Goal: Navigation & Orientation: Find specific page/section

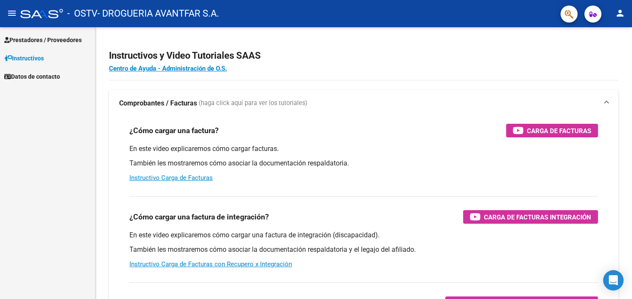
click at [32, 38] on span "Prestadores / Proveedores" at bounding box center [42, 39] width 77 height 9
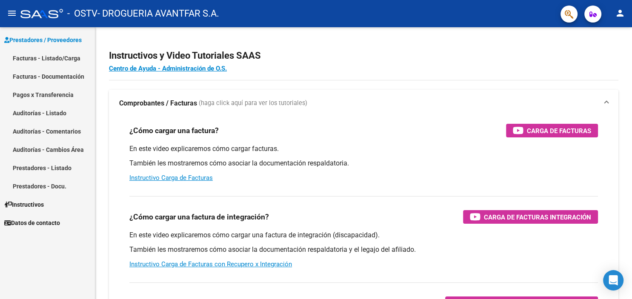
click at [37, 57] on link "Facturas - Listado/Carga" at bounding box center [47, 58] width 95 height 18
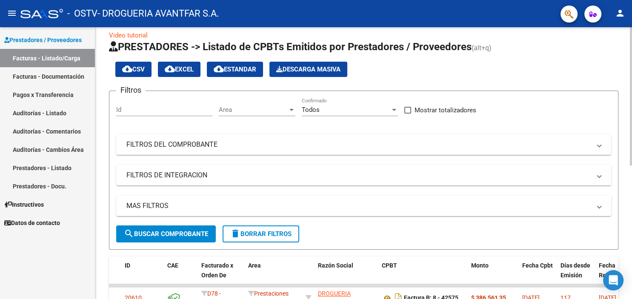
scroll to position [188, 0]
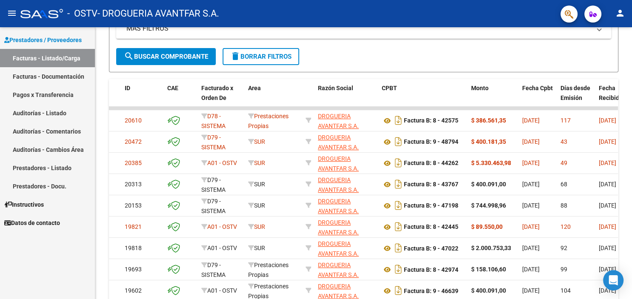
click at [58, 93] on link "Pagos x Transferencia" at bounding box center [47, 95] width 95 height 18
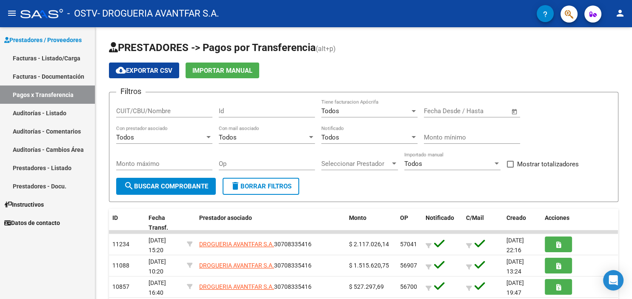
click at [62, 77] on link "Facturas - Documentación" at bounding box center [47, 76] width 95 height 18
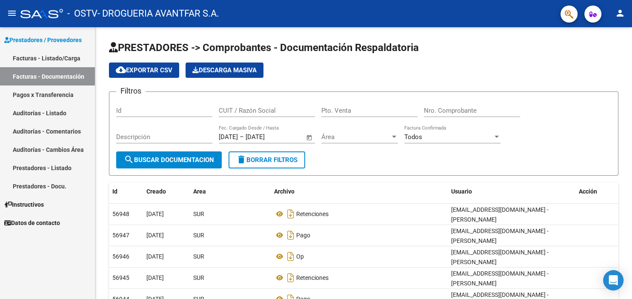
click at [39, 57] on link "Facturas - Listado/Carga" at bounding box center [47, 58] width 95 height 18
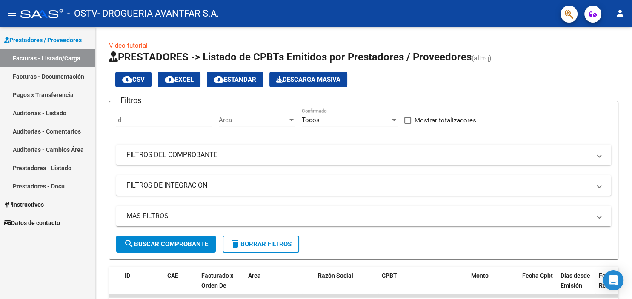
click at [617, 10] on mat-icon "person" at bounding box center [620, 13] width 10 height 10
click at [603, 57] on button "exit_to_app Salir" at bounding box center [603, 56] width 52 height 20
